Goal: Find specific page/section: Find specific page/section

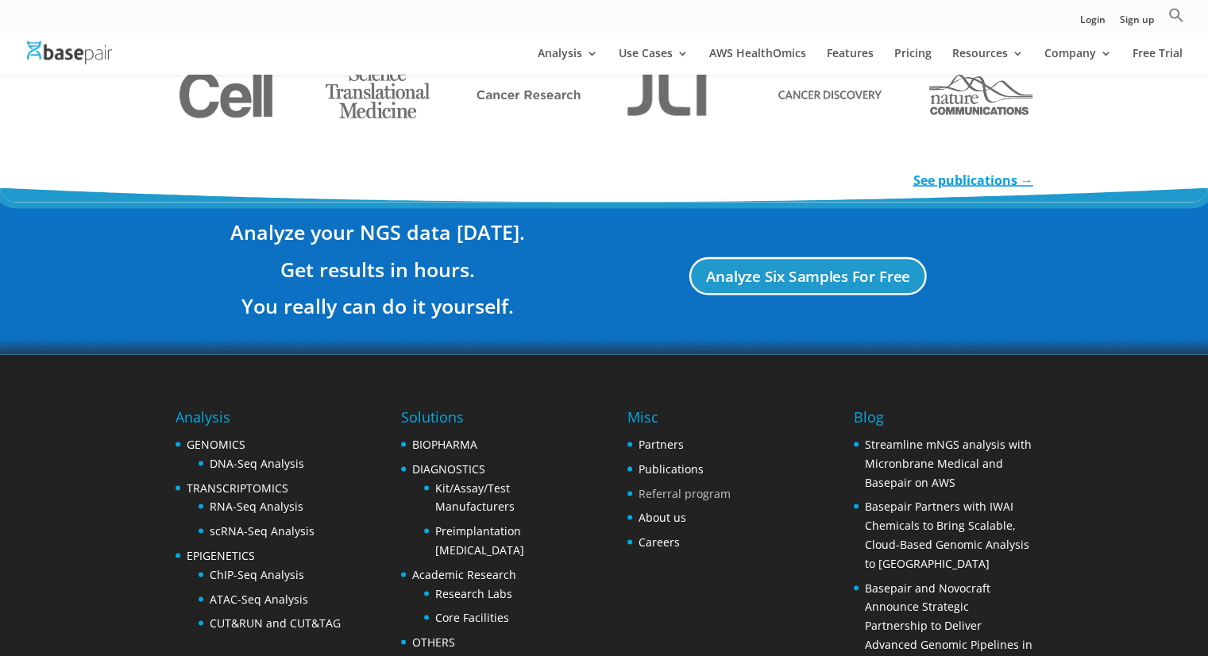
scroll to position [3023, 0]
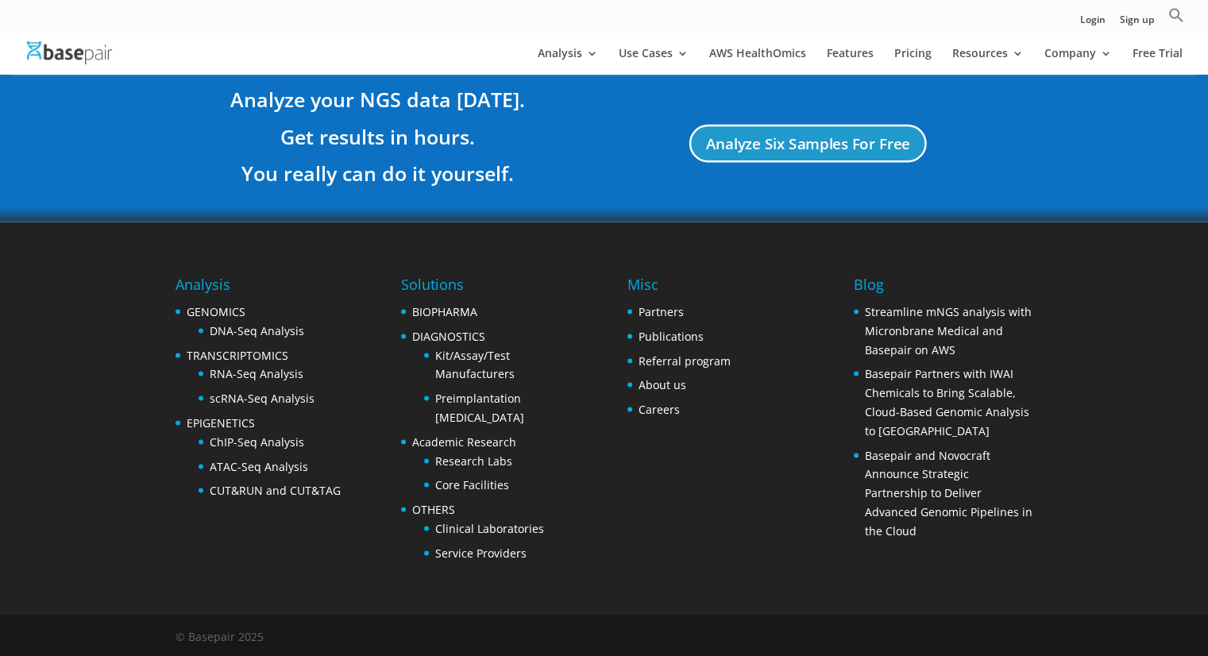
click at [685, 389] on li "About us" at bounding box center [678, 385] width 103 height 19
click at [673, 403] on link "Careers" at bounding box center [659, 409] width 41 height 15
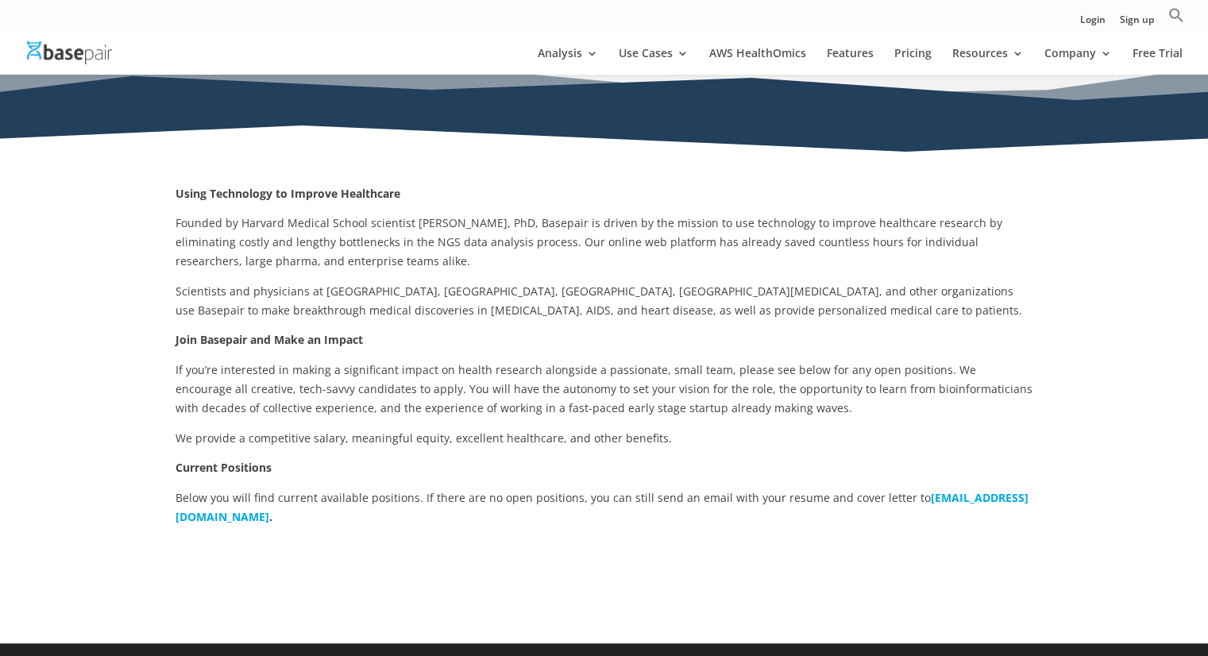
scroll to position [318, 0]
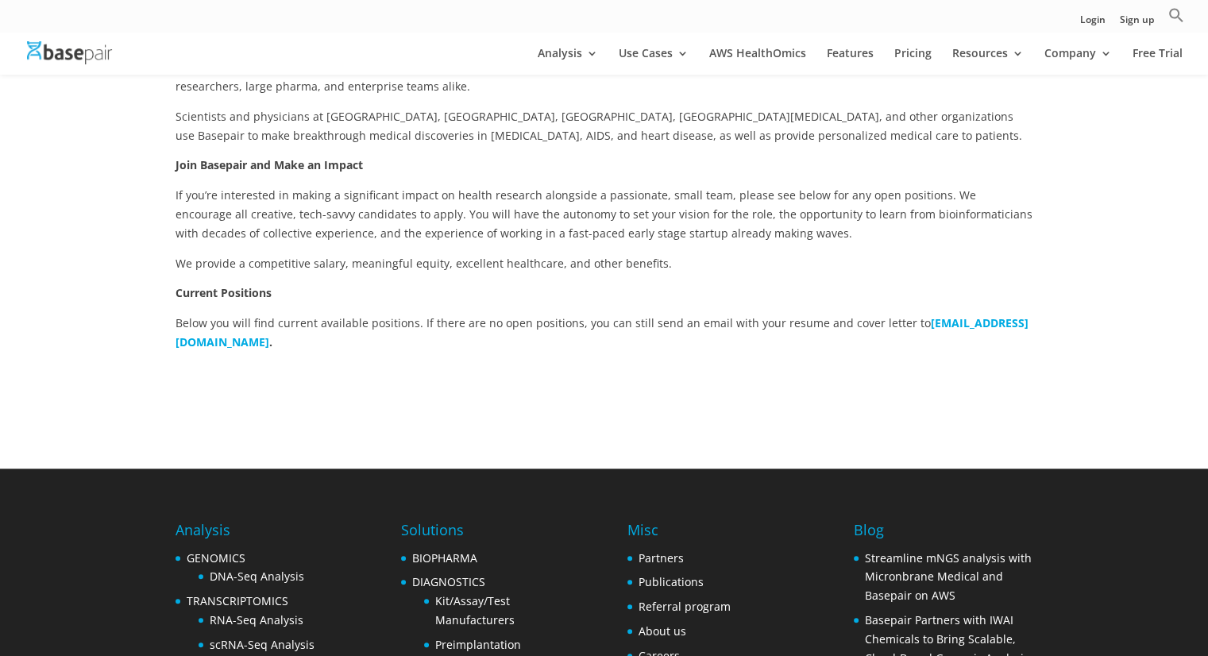
click at [261, 314] on p "Below you will find current available positions. If there are no open positions…" at bounding box center [605, 333] width 858 height 38
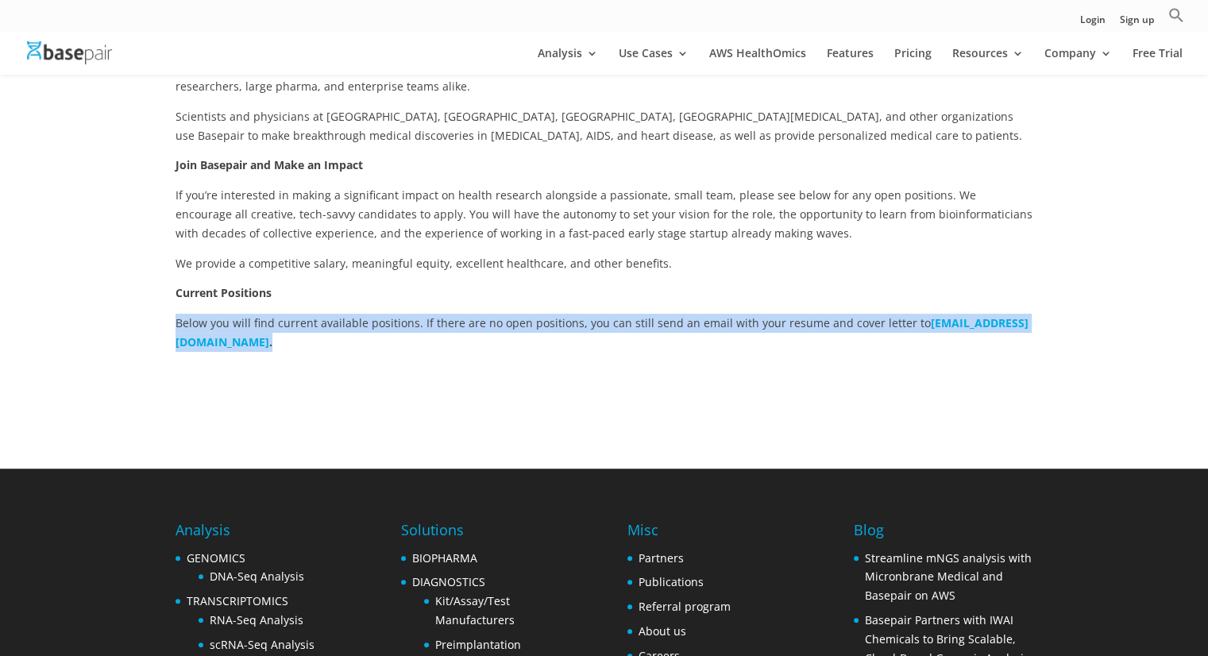
click at [261, 314] on p "Below you will find current available positions. If there are no open positions…" at bounding box center [605, 333] width 858 height 38
click at [556, 315] on p "Below you will find current available positions. If there are no open positions…" at bounding box center [605, 333] width 858 height 38
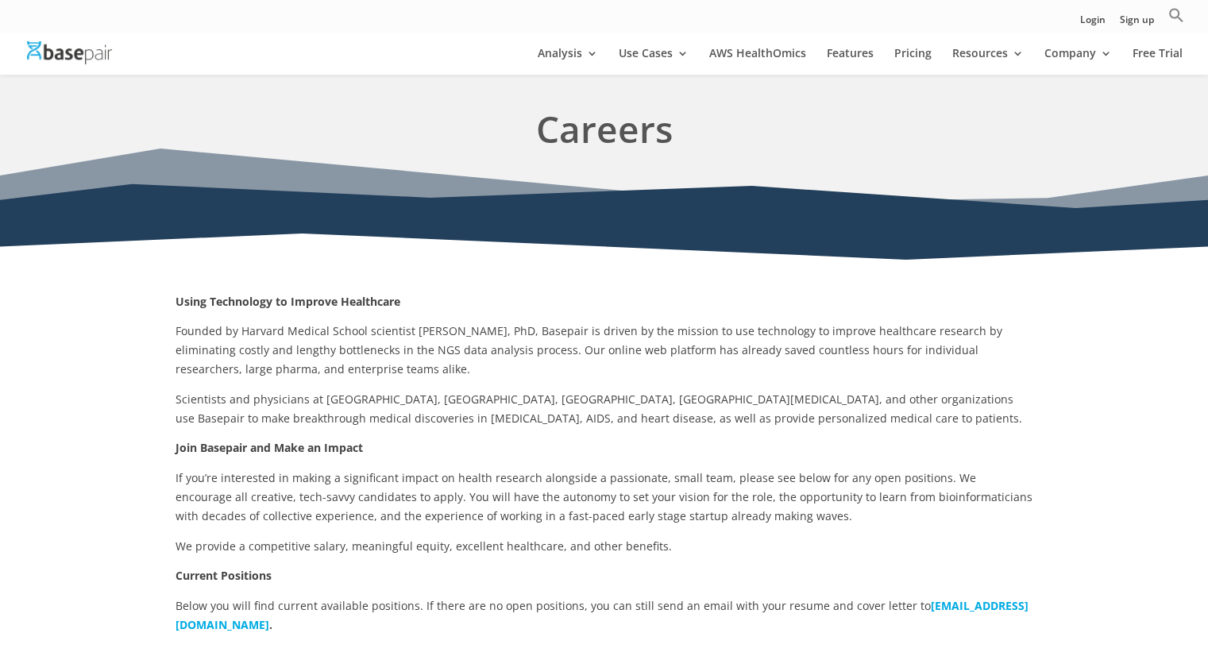
scroll to position [0, 0]
